Goal: Information Seeking & Learning: Learn about a topic

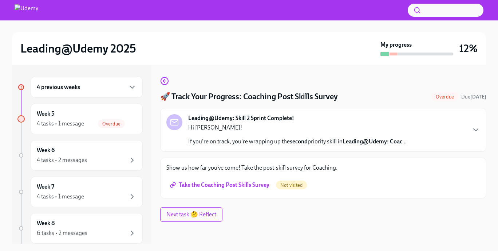
click at [211, 185] on span "Take the Coaching Post Skills Survey" at bounding box center [221, 184] width 98 height 7
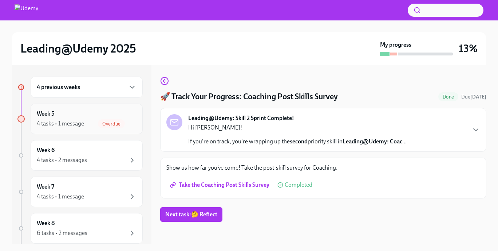
click at [69, 123] on div "4 tasks • 1 message" at bounding box center [60, 123] width 47 height 8
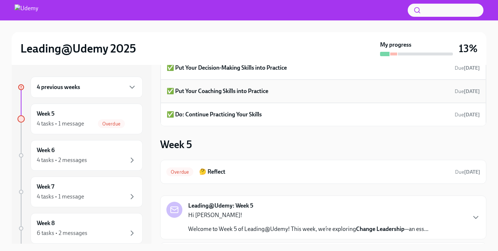
scroll to position [74, 0]
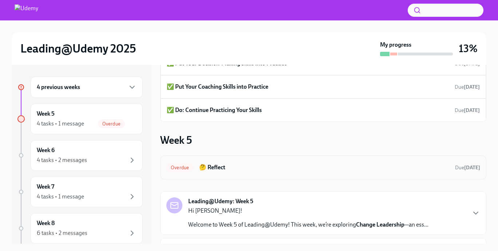
click at [228, 164] on h6 "🤔 Reflect" at bounding box center [324, 167] width 250 height 8
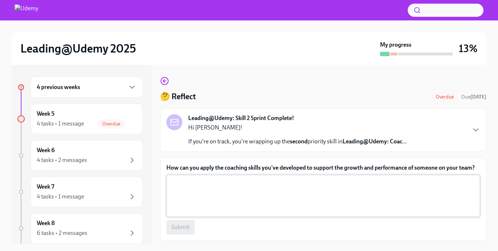
click at [222, 186] on textarea "How can you apply the coaching skills you've developed to support the growth an…" at bounding box center [323, 195] width 305 height 35
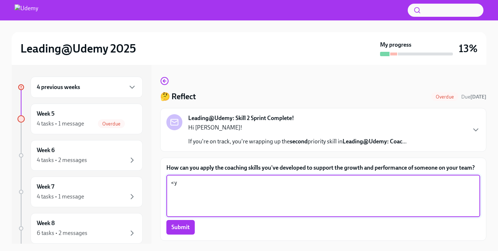
type textarea "<"
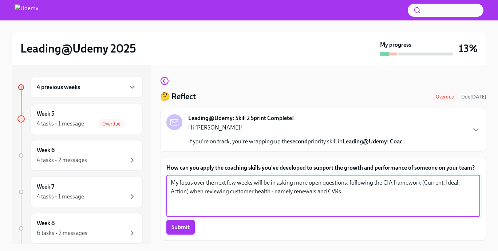
type textarea "My focus over the next few weeks will be in asking more open questions, followi…"
click at [189, 228] on span "Submit" at bounding box center [181, 226] width 18 height 7
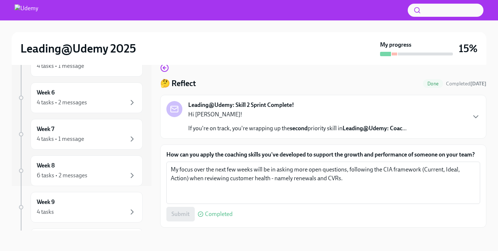
scroll to position [20, 0]
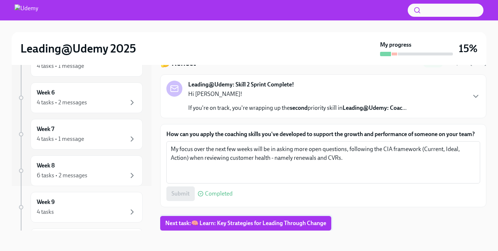
click at [228, 220] on span "Next task : 🧠 Learn: Key Strategies for Leading Through Change" at bounding box center [245, 222] width 161 height 7
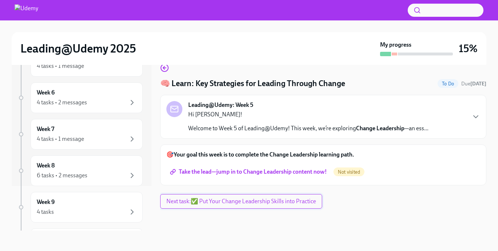
click at [230, 205] on button "Next task : ✅ Put Your Change Leadership Skills into Practice" at bounding box center [241, 201] width 162 height 15
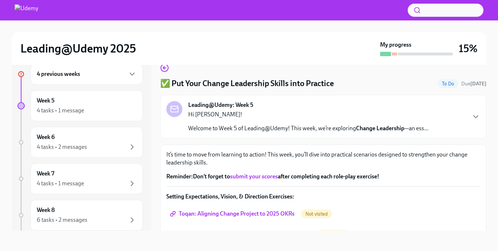
click at [118, 72] on div "4 previous weeks" at bounding box center [87, 74] width 100 height 9
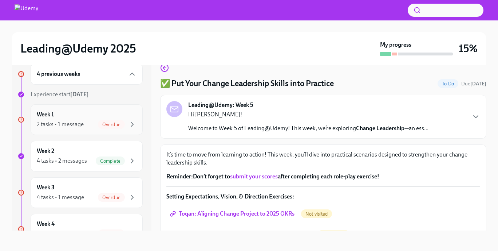
click at [76, 118] on div "Week 1 2 tasks • 1 message Overdue" at bounding box center [87, 119] width 100 height 18
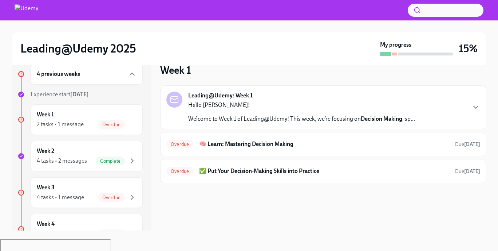
scroll to position [1, 0]
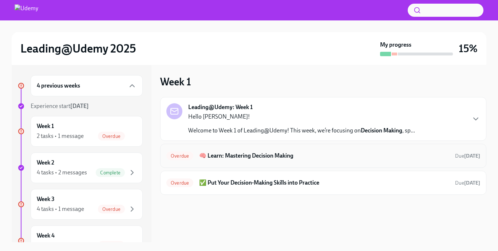
click at [233, 154] on h6 "🧠 Learn: Mastering Decision Making" at bounding box center [324, 155] width 250 height 8
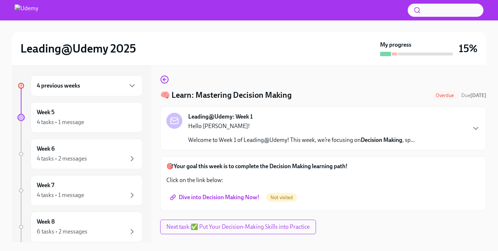
click at [223, 197] on span "Dive into Decision Making Now!" at bounding box center [216, 196] width 88 height 7
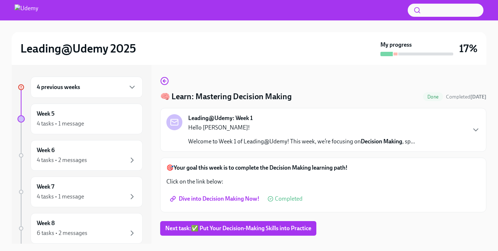
scroll to position [13, 0]
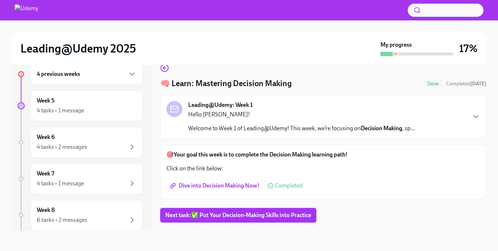
click at [266, 212] on span "Next task : ✅ Put Your Decision-Making Skills into Practice" at bounding box center [238, 214] width 146 height 7
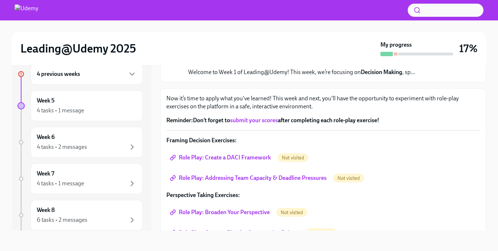
scroll to position [54, 0]
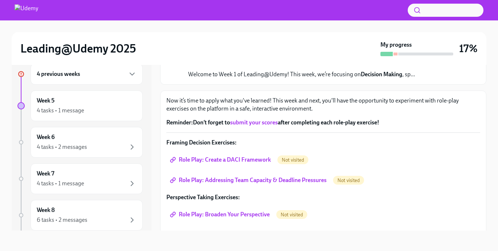
click at [234, 160] on span "Role Play: Create a DACI Framework" at bounding box center [221, 159] width 99 height 7
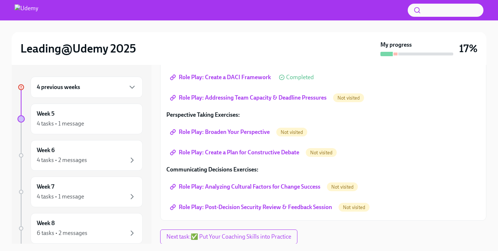
scroll to position [150, 0]
click at [236, 96] on span "Role Play: Addressing Team Capacity & Deadline Pressures" at bounding box center [249, 97] width 155 height 7
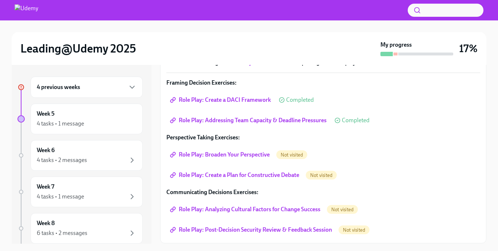
scroll to position [127, 0]
click at [221, 153] on span "Role Play: Broaden Your Perspective" at bounding box center [221, 153] width 98 height 7
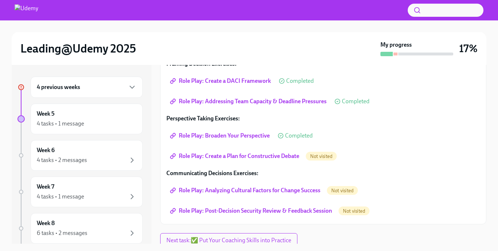
scroll to position [150, 0]
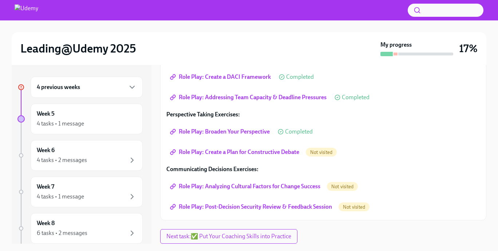
click at [243, 150] on span "Role Play: Create a Plan for Constructive Debate" at bounding box center [236, 151] width 128 height 7
click at [232, 188] on span "Role Play: Analyzing Cultural Factors for Change Success" at bounding box center [246, 185] width 149 height 7
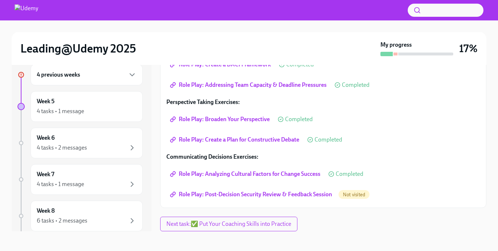
scroll to position [13, 0]
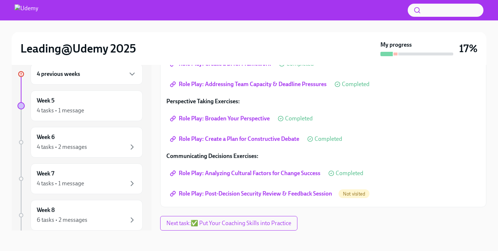
click at [264, 195] on span "Role Play: Post-Decision Security Review & Feedback Session" at bounding box center [252, 193] width 161 height 7
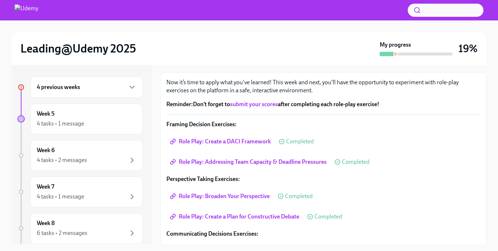
scroll to position [150, 0]
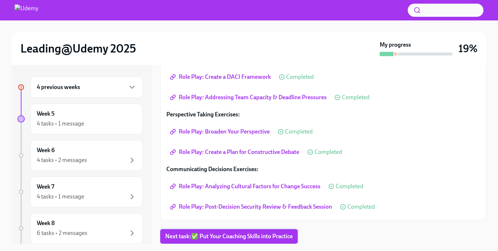
click at [247, 231] on button "Next task : ✅ Put Your Coaching Skills into Practice" at bounding box center [229, 236] width 138 height 15
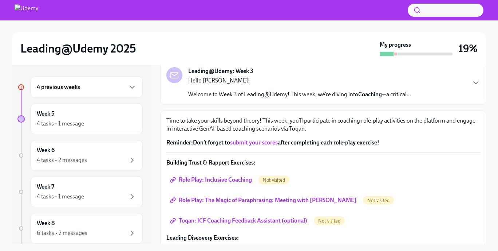
scroll to position [48, 0]
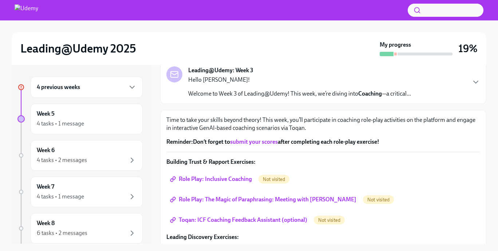
click at [209, 177] on span "Role Play: Inclusive Coaching" at bounding box center [212, 178] width 80 height 7
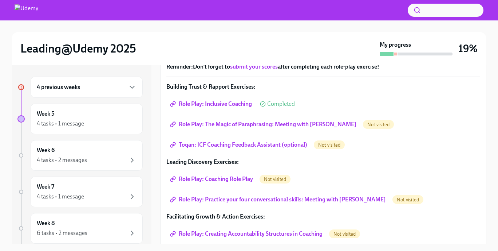
scroll to position [137, 0]
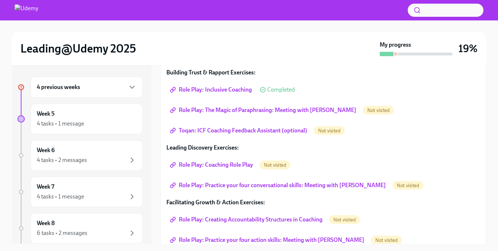
click at [250, 109] on span "Role Play: The Magic of Paraphrasing: Meeting with [PERSON_NAME]" at bounding box center [264, 109] width 185 height 7
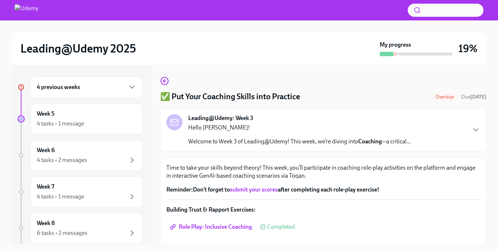
click at [259, 189] on link "submit your scores" at bounding box center [254, 189] width 48 height 7
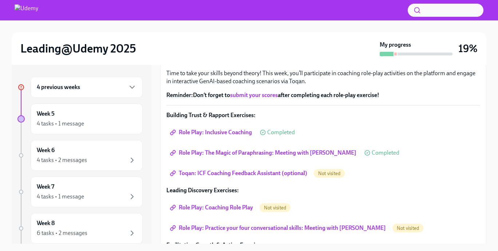
scroll to position [98, 0]
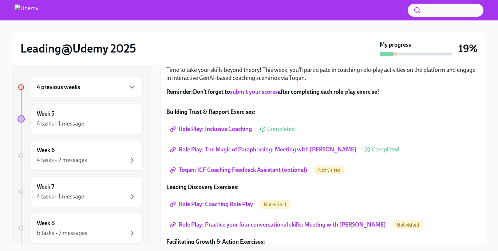
click at [258, 167] on span "Toqan: ICF Coaching Feedback Assistant (optional)" at bounding box center [240, 169] width 136 height 7
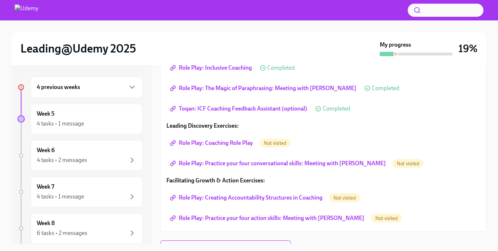
scroll to position [170, 0]
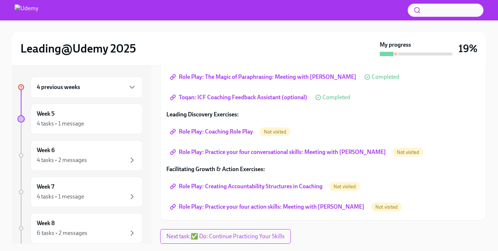
click at [233, 131] on span "Role Play: Coaching Role Play" at bounding box center [213, 131] width 82 height 7
click at [230, 150] on span "Role Play: Practice your four conversational skills: Meeting with [PERSON_NAME]" at bounding box center [279, 151] width 214 height 7
click at [282, 188] on span "Role Play: Creating Accountability Structures in Coaching" at bounding box center [247, 185] width 151 height 7
click at [227, 208] on span "Role Play: Practice your four action skills: Meeting with [PERSON_NAME]" at bounding box center [268, 206] width 193 height 7
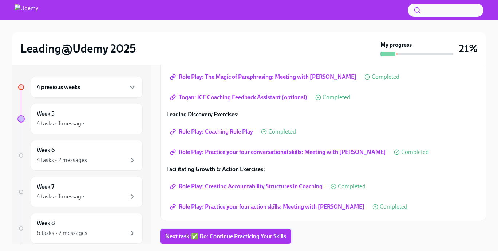
click at [224, 239] on span "Next task : ✅ Do: Continue Practicing Your Skills" at bounding box center [225, 235] width 121 height 7
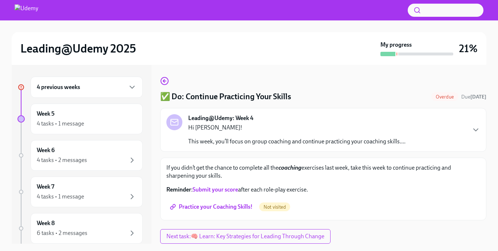
click at [225, 207] on span "Practice your Coaching Skills!" at bounding box center [212, 206] width 81 height 7
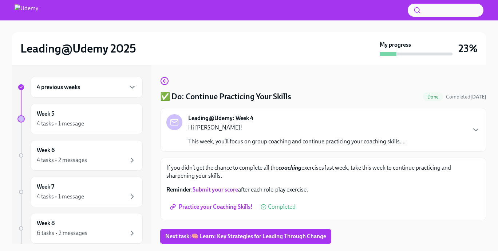
scroll to position [13, 0]
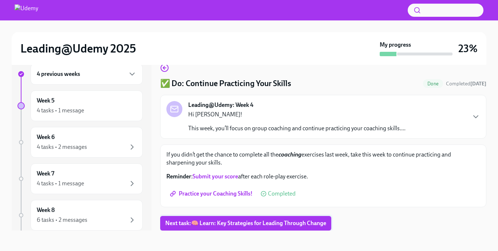
click at [241, 222] on span "Next task : 🧠 Learn: Key Strategies for Leading Through Change" at bounding box center [245, 222] width 161 height 7
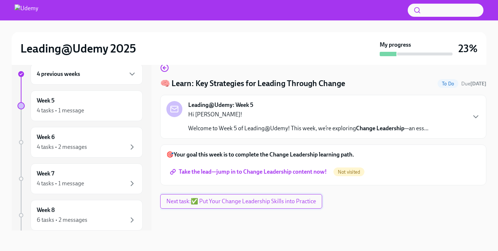
click at [222, 204] on span "Next task : ✅ Put Your Change Leadership Skills into Practice" at bounding box center [241, 200] width 150 height 7
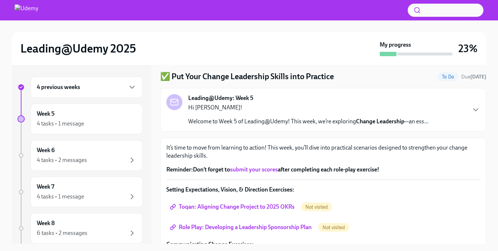
scroll to position [25, 0]
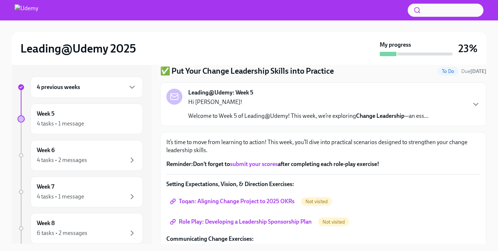
click at [237, 201] on span "Toqan: Aligning Change Project to 2025 OKRs" at bounding box center [233, 200] width 123 height 7
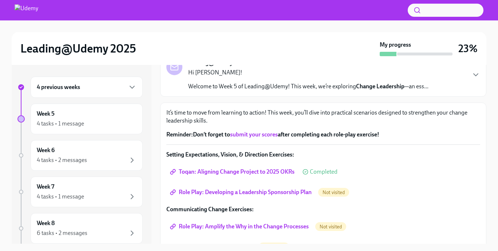
scroll to position [54, 0]
